Goal: Task Accomplishment & Management: Manage account settings

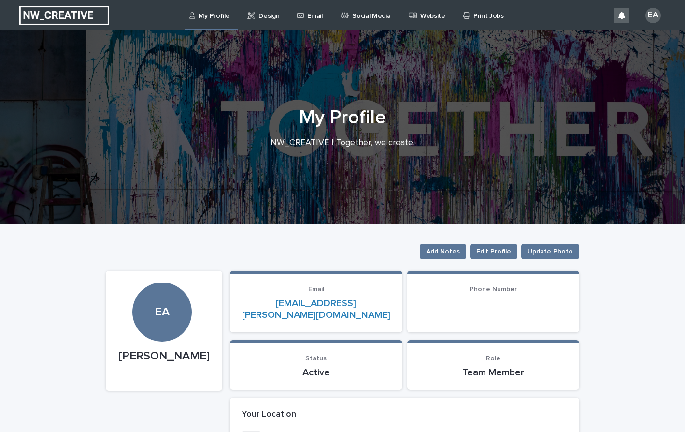
click at [652, 23] on div "EA" at bounding box center [640, 15] width 52 height 41
click at [652, 16] on div "EA" at bounding box center [653, 15] width 15 height 15
click at [637, 40] on p "Log Out" at bounding box center [644, 41] width 61 height 16
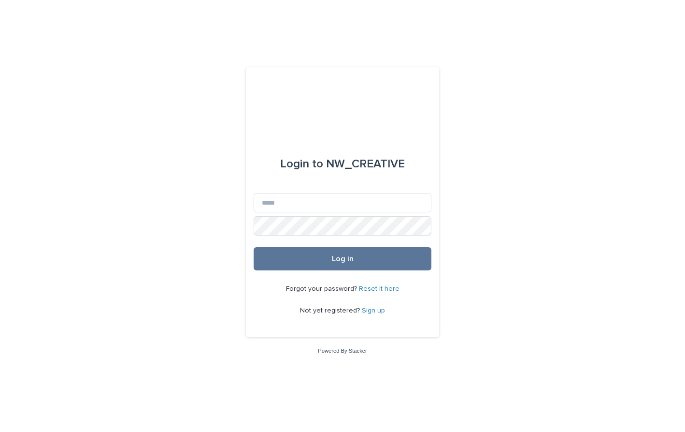
click at [374, 312] on link "Sign up" at bounding box center [373, 310] width 23 height 7
